Goal: Task Accomplishment & Management: Manage account settings

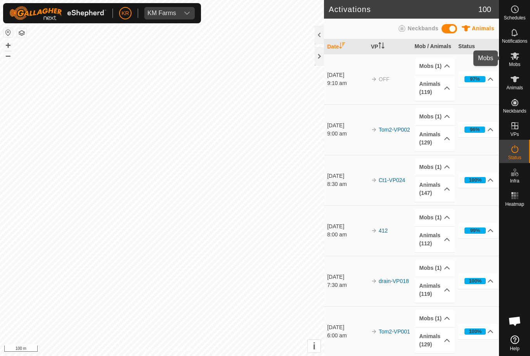
click at [520, 62] on span "Mobs" at bounding box center [514, 64] width 11 height 5
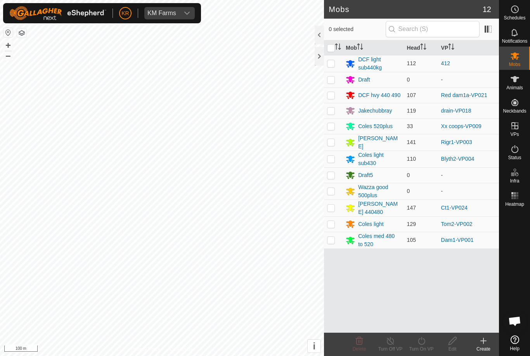
click at [374, 107] on div "Jakechubbray" at bounding box center [375, 111] width 34 height 8
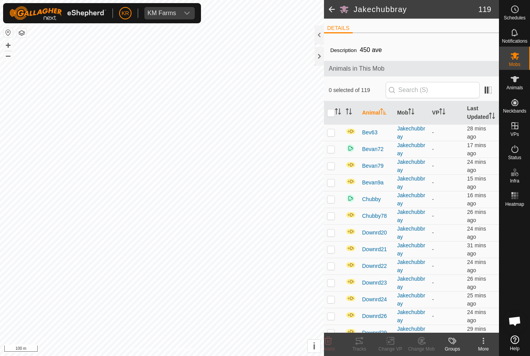
click at [334, 116] on input "checkbox" at bounding box center [331, 113] width 8 height 8
checkbox input "true"
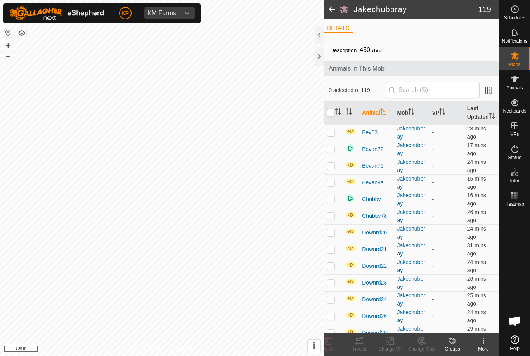
checkbox input "true"
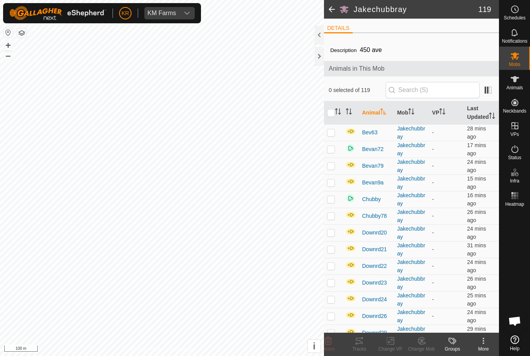
checkbox input "true"
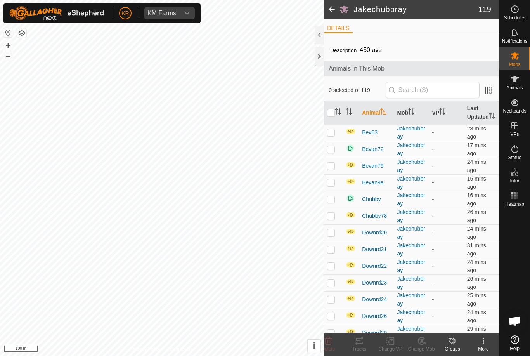
checkbox input "true"
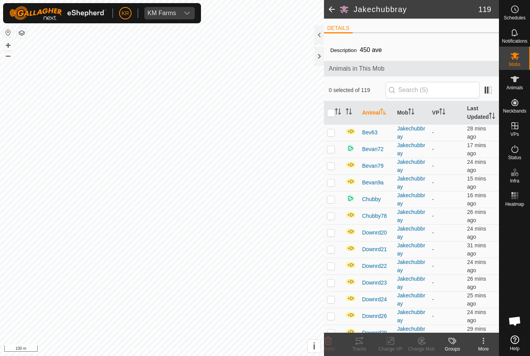
checkbox input "true"
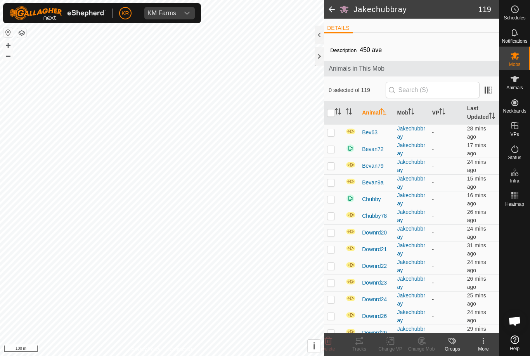
checkbox input "true"
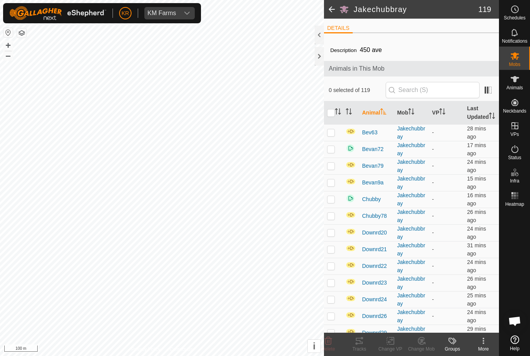
checkbox input "true"
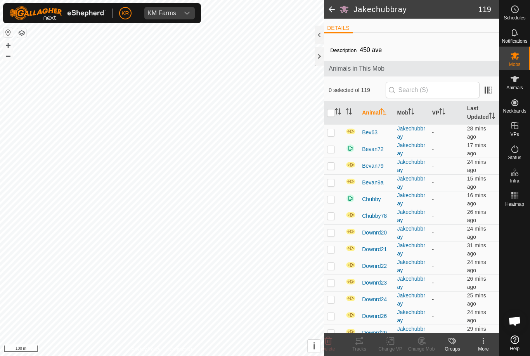
checkbox input "true"
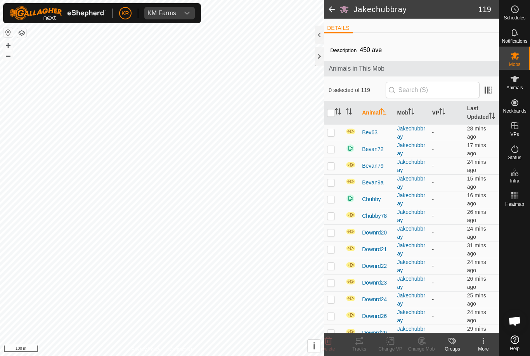
checkbox input "true"
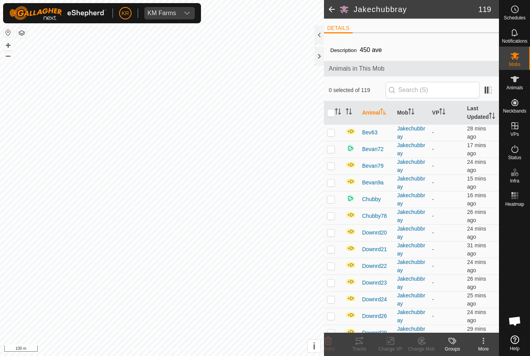
checkbox input "true"
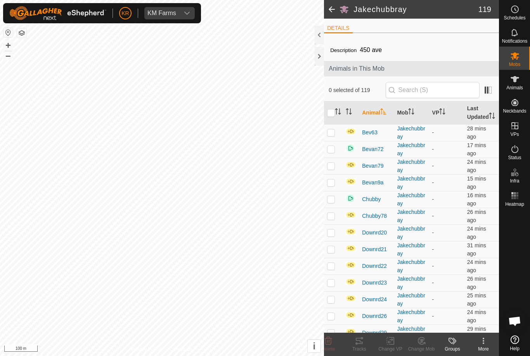
checkbox input "true"
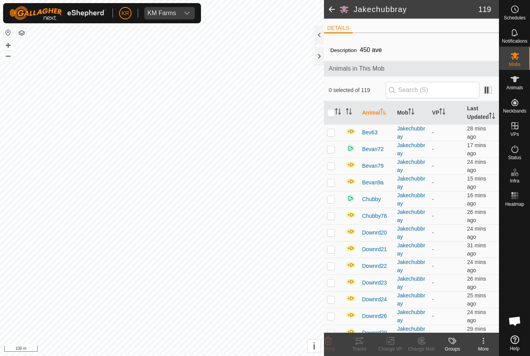
checkbox input "true"
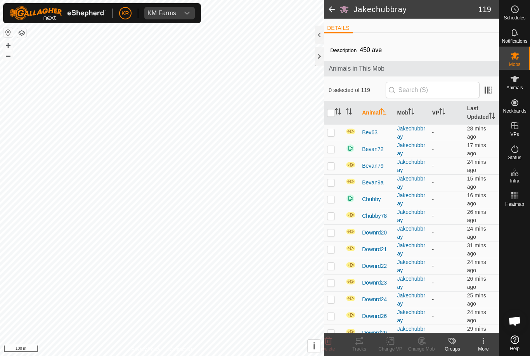
checkbox input "true"
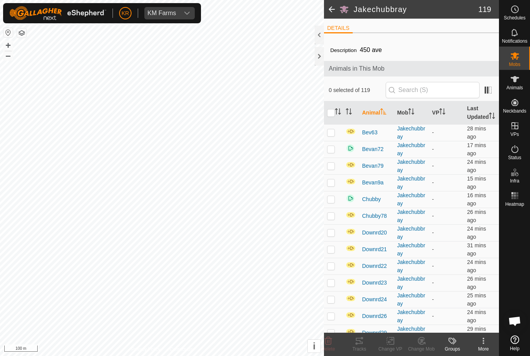
checkbox input "true"
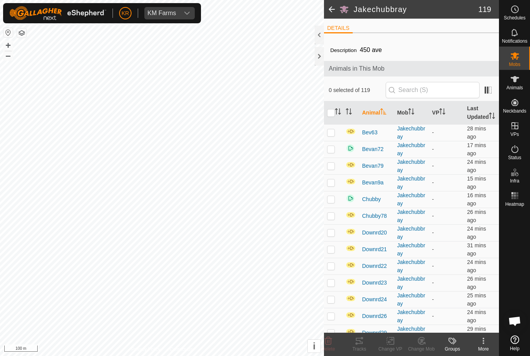
checkbox input "true"
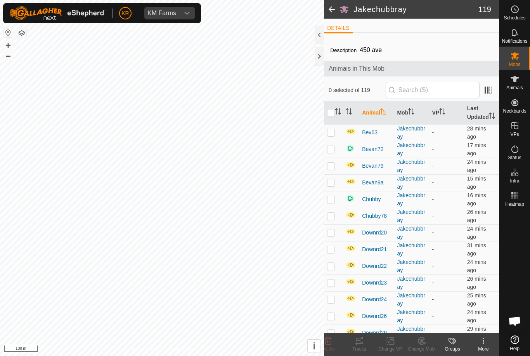
checkbox input "true"
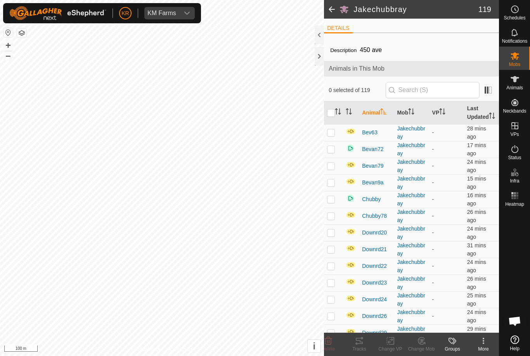
checkbox input "true"
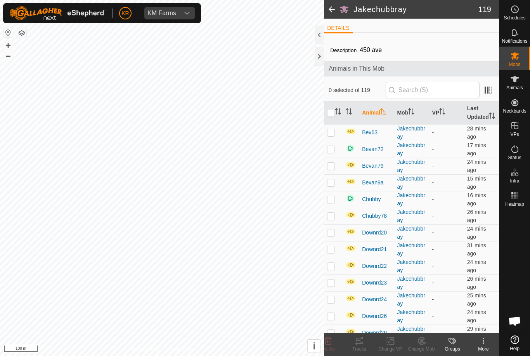
checkbox input "true"
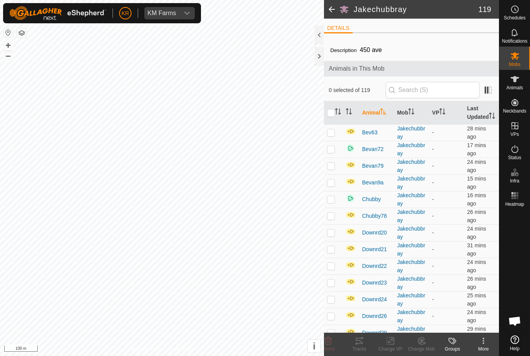
checkbox input "true"
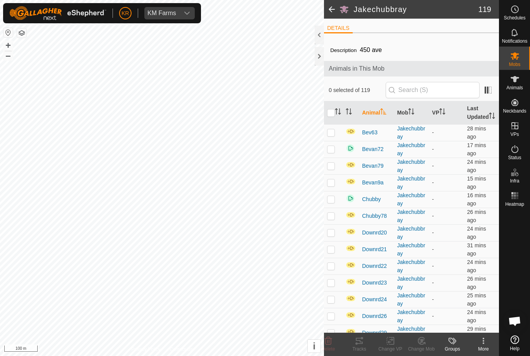
checkbox input "true"
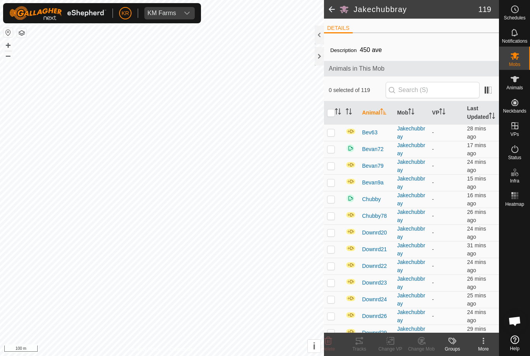
checkbox input "true"
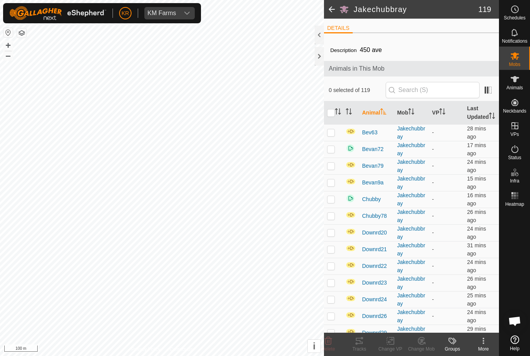
checkbox input "true"
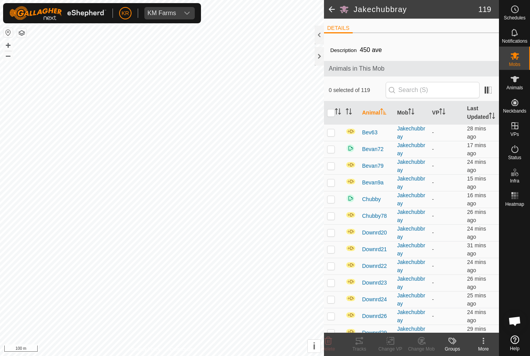
checkbox input "true"
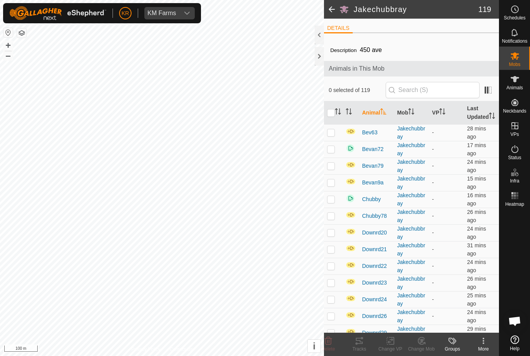
checkbox input "true"
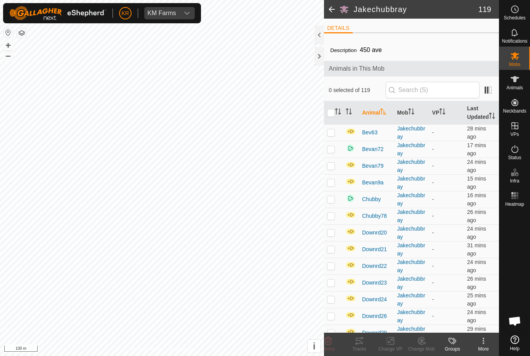
checkbox input "true"
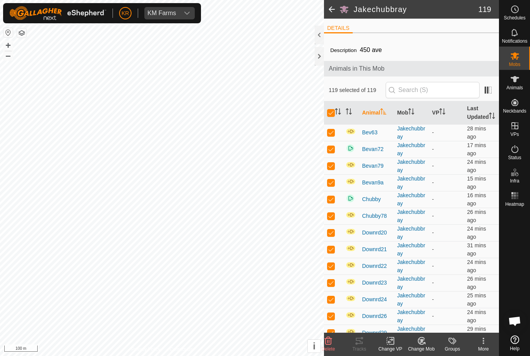
click at [485, 345] on icon at bounding box center [483, 340] width 9 height 9
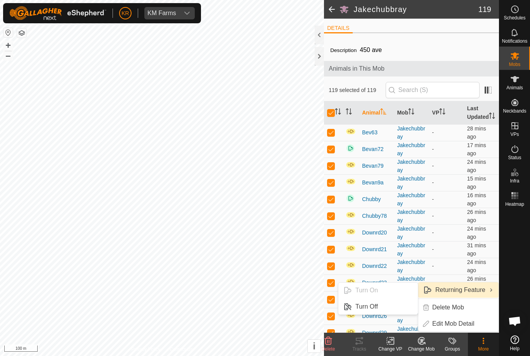
click at [390, 289] on ul "Turn On Turn Off" at bounding box center [378, 298] width 80 height 33
click at [388, 289] on ul "Turn On Turn Off" at bounding box center [378, 298] width 80 height 33
click at [388, 293] on ul "Turn On Turn Off" at bounding box center [378, 298] width 80 height 33
click at [521, 260] on div at bounding box center [514, 271] width 31 height 123
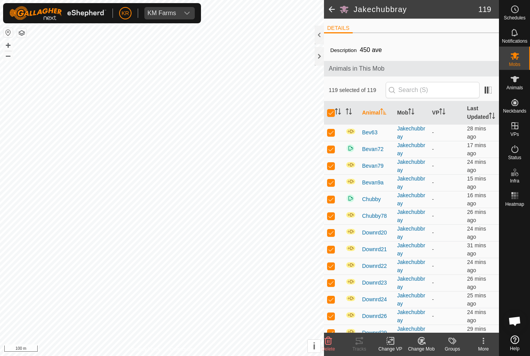
click at [526, 256] on div at bounding box center [514, 271] width 31 height 123
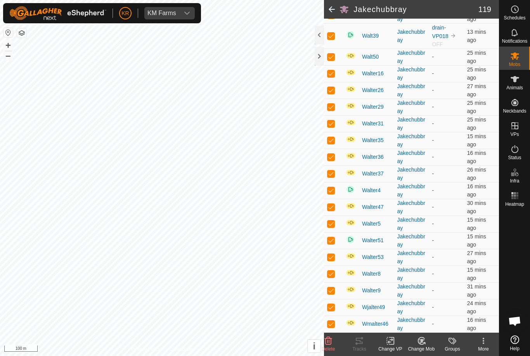
scroll to position [1812, 0]
click at [520, 57] on es-mob-svg-icon at bounding box center [515, 56] width 14 height 12
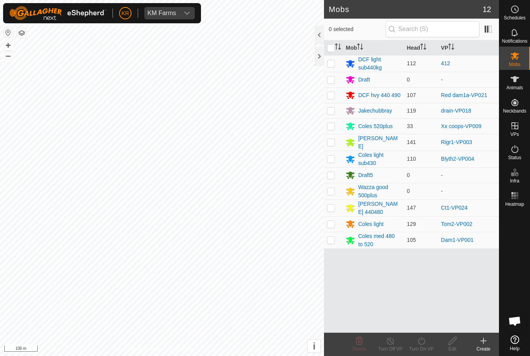
click at [481, 206] on td "Ct1-VP024" at bounding box center [468, 207] width 61 height 17
